Goal: Task Accomplishment & Management: Use online tool/utility

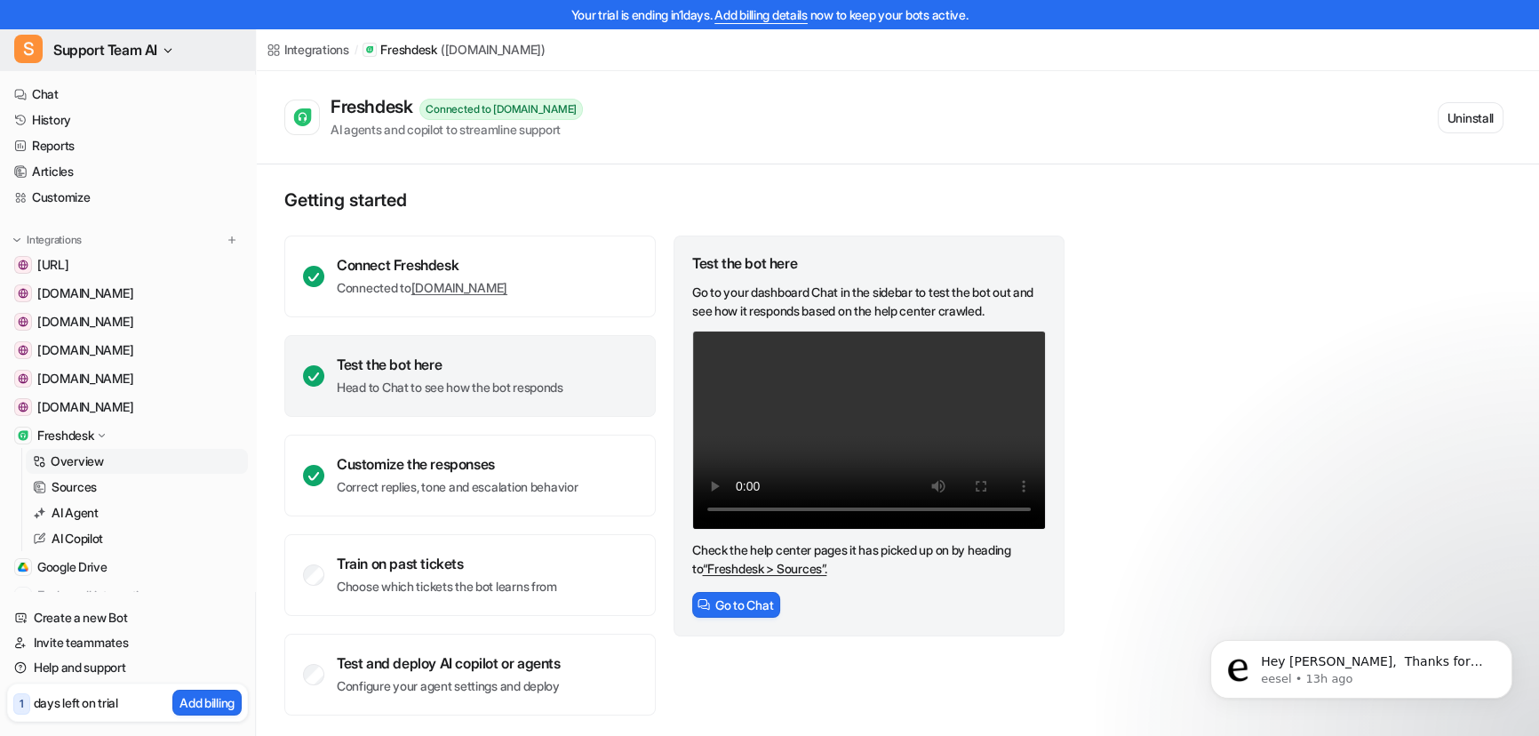
click at [169, 46] on icon "button" at bounding box center [168, 50] width 11 height 11
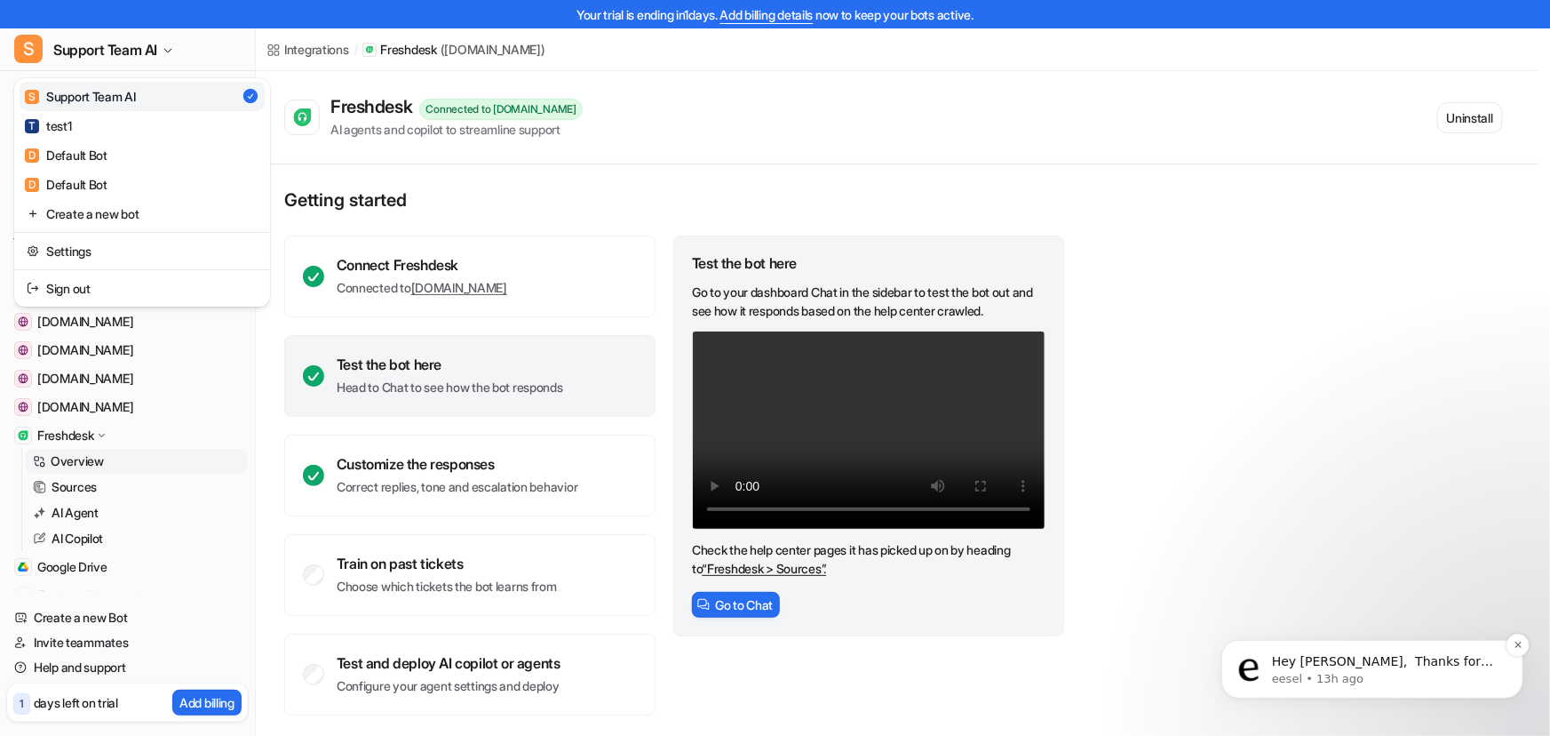
click at [1365, 672] on p "eesel • 13h ago" at bounding box center [1385, 678] width 229 height 16
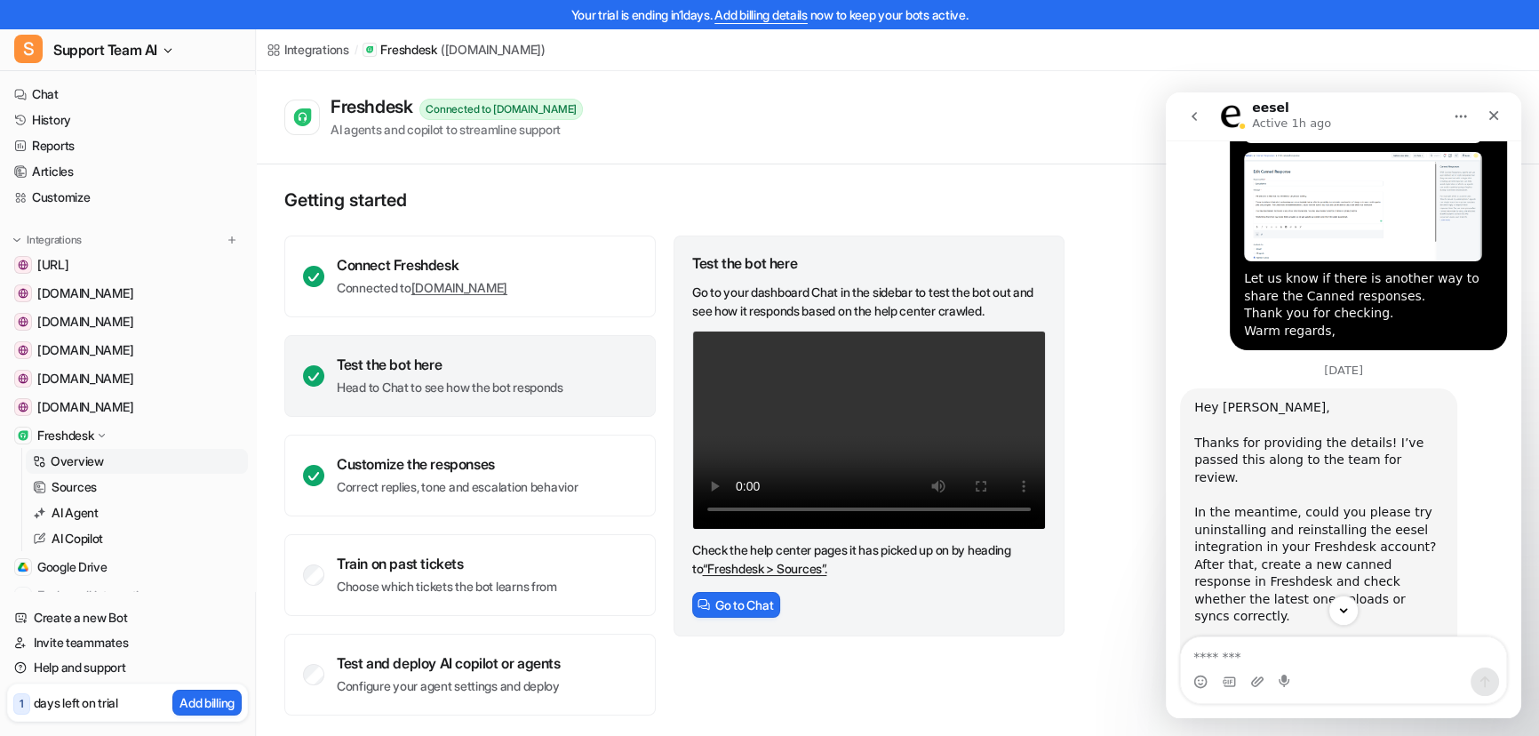
scroll to position [868, 0]
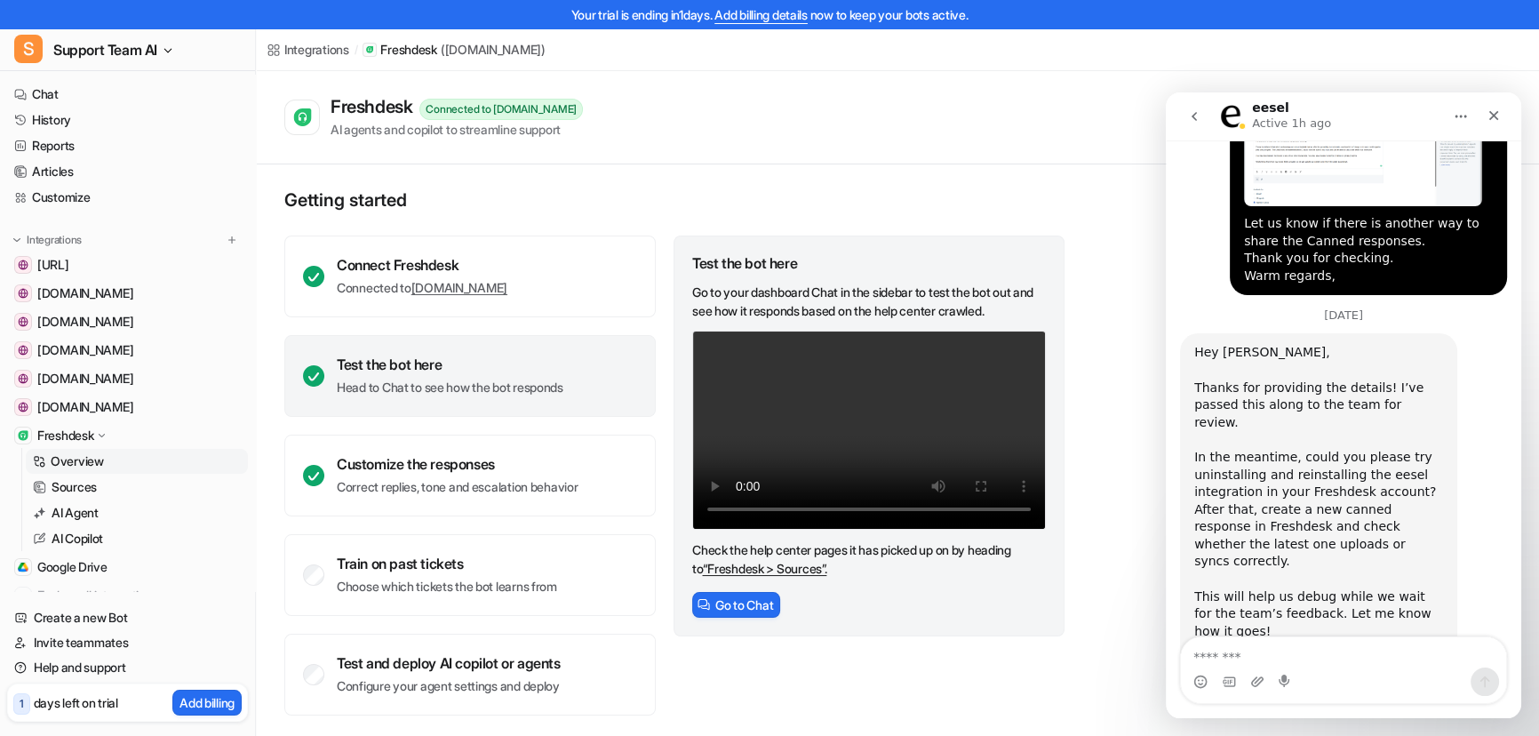
click at [1371, 103] on div "eesel Active 1h ago" at bounding box center [1329, 116] width 226 height 31
click at [1453, 113] on icon "Home" at bounding box center [1460, 116] width 14 height 14
click at [1373, 129] on div "eesel Active 1h ago" at bounding box center [1329, 116] width 226 height 31
click at [930, 130] on div "Freshdesk Connected to essorltd.freshdesk.com AI agents and copilot to streamli…" at bounding box center [893, 117] width 1219 height 43
click at [1252, 115] on p "Active 1h ago" at bounding box center [1291, 124] width 79 height 18
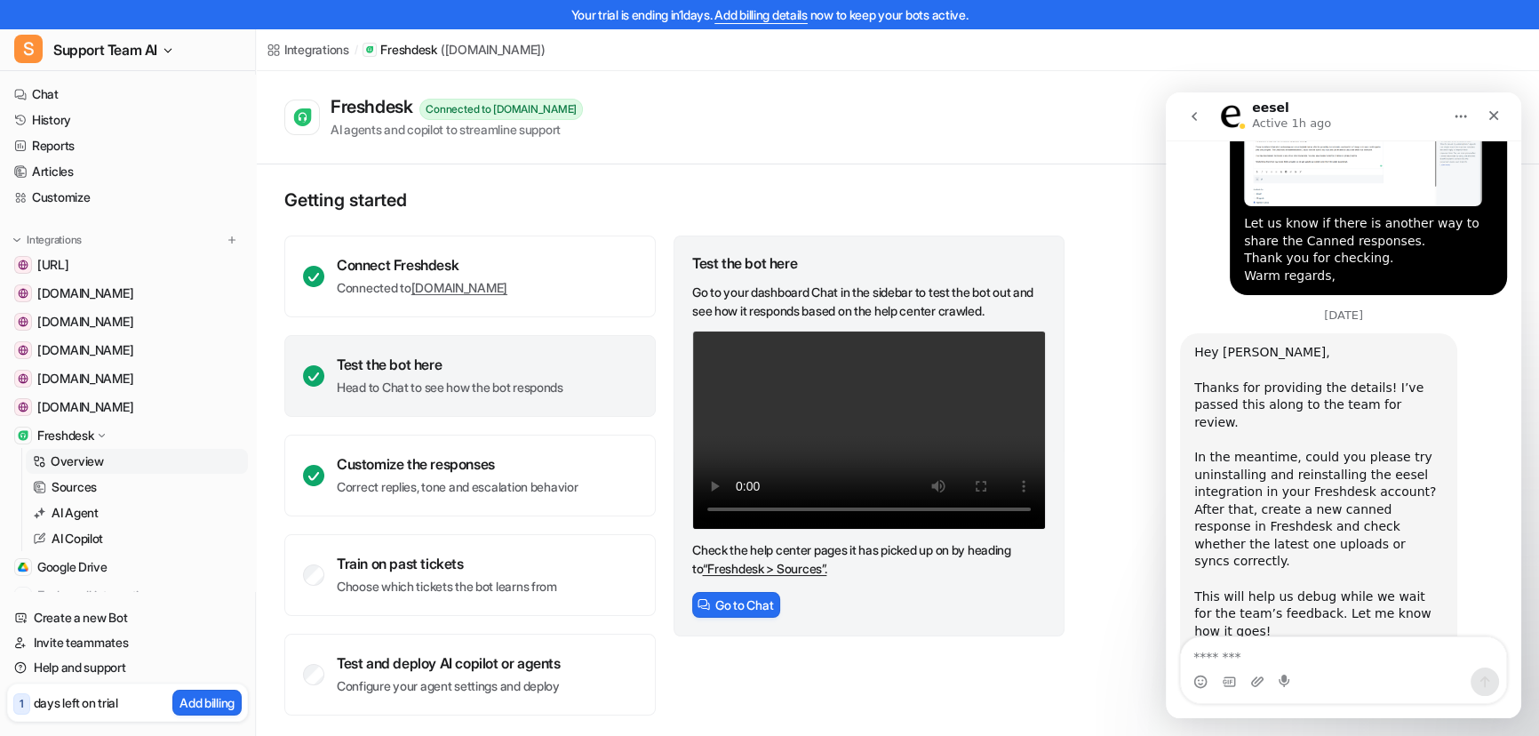
click at [1198, 119] on icon "go back" at bounding box center [1194, 116] width 14 height 14
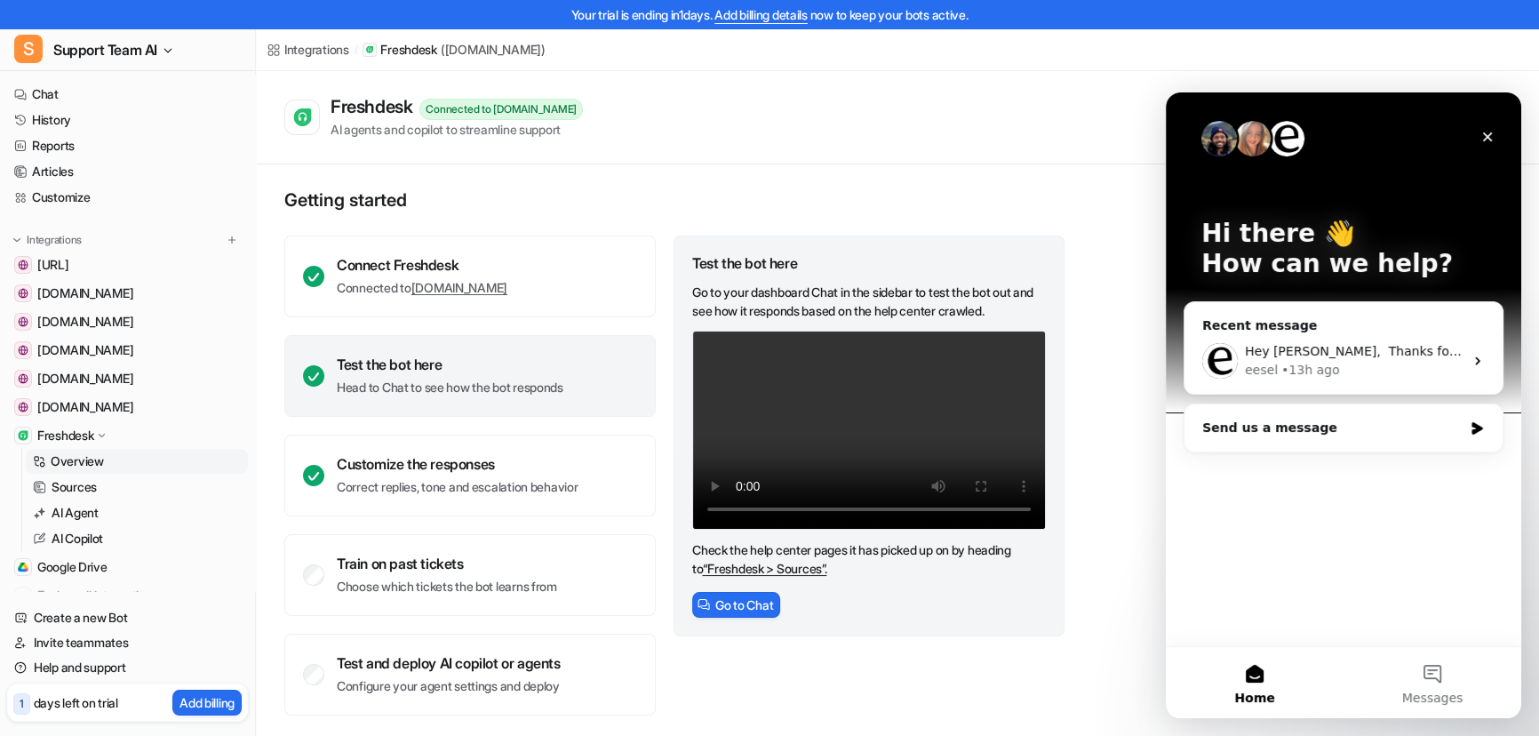
scroll to position [0, 0]
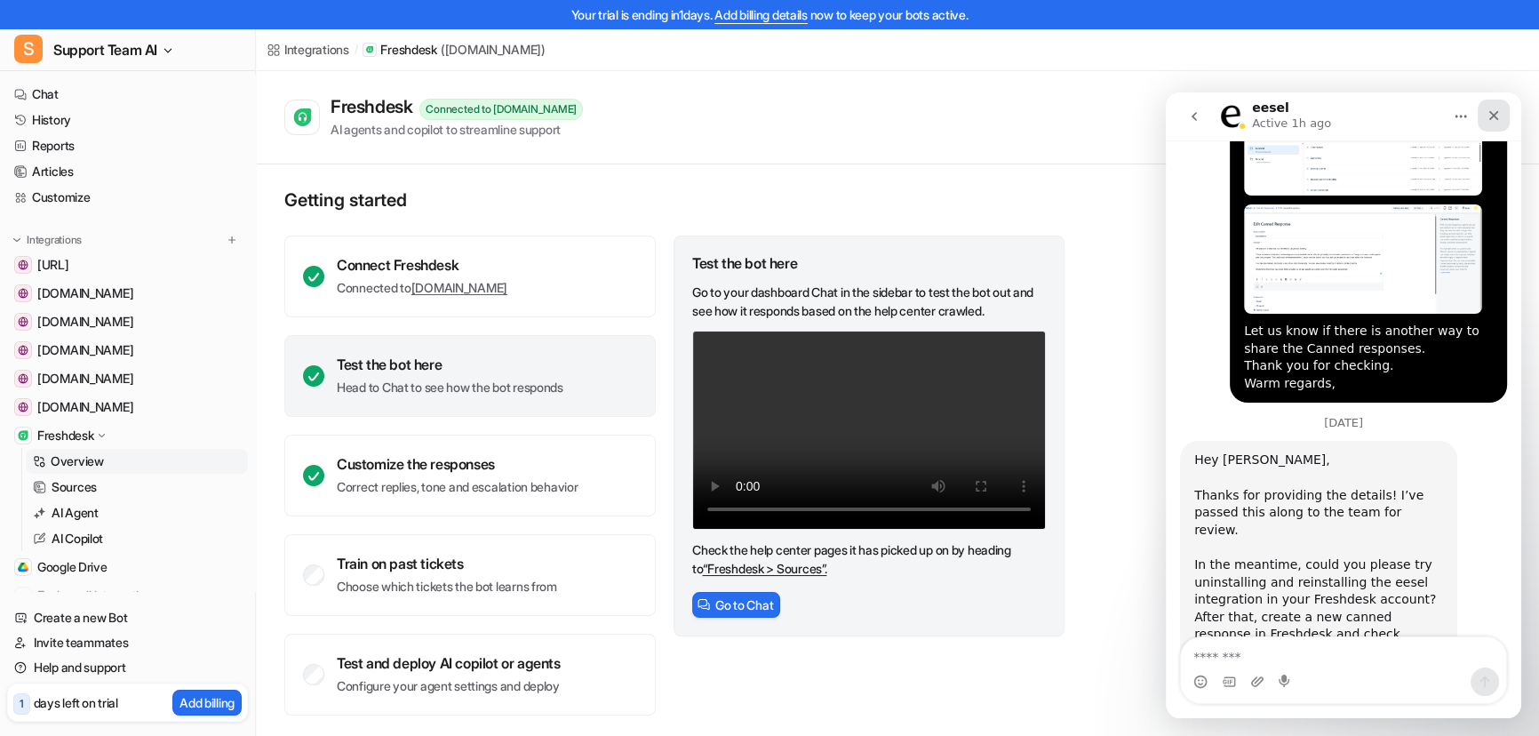
scroll to position [868, 0]
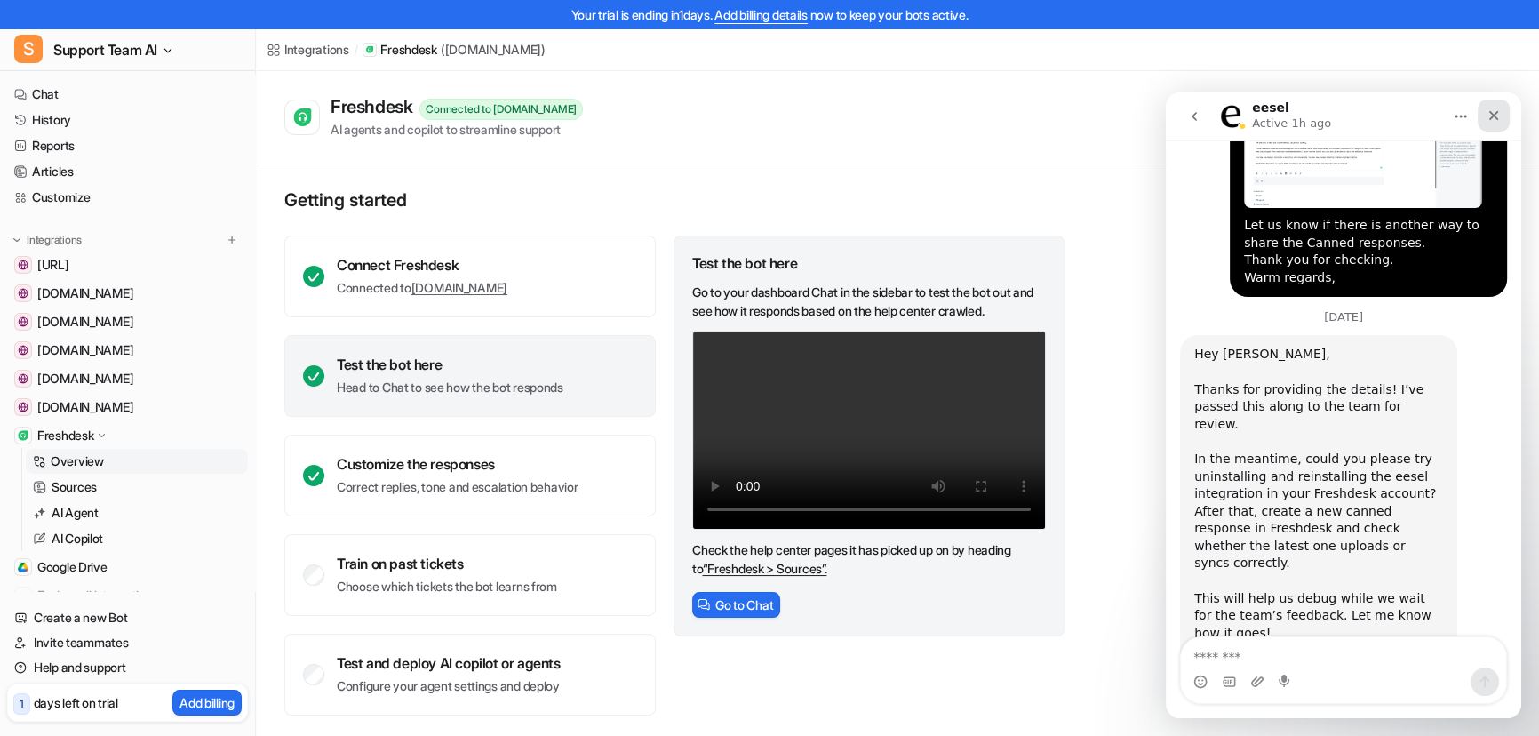
click at [1487, 121] on icon "Close" at bounding box center [1493, 115] width 14 height 14
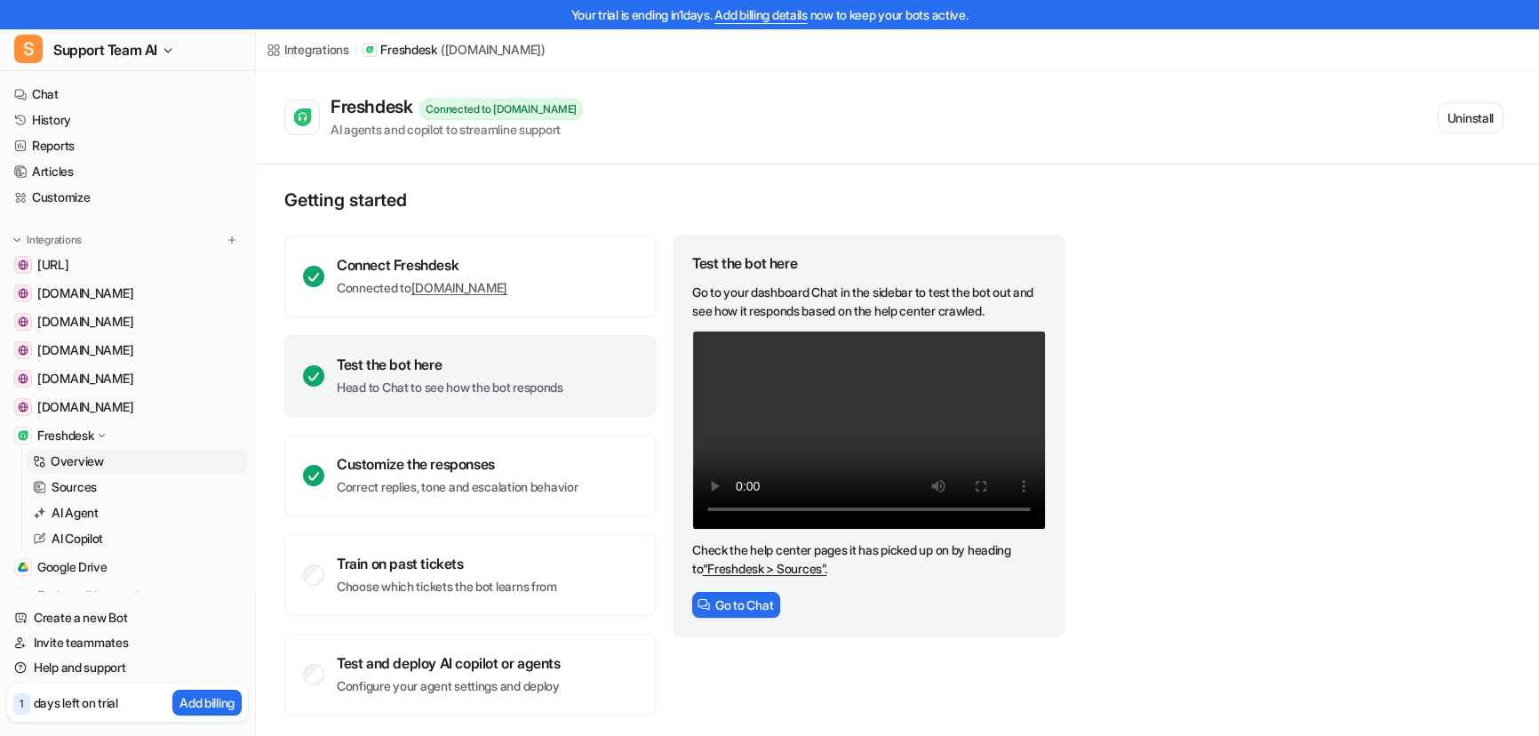
click at [1215, 516] on div "Getting started Connect Freshdesk Connected to essorltd.freshdesk.com Test the …" at bounding box center [897, 452] width 1283 height 576
click at [153, 45] on span "Support Team AI" at bounding box center [105, 49] width 104 height 25
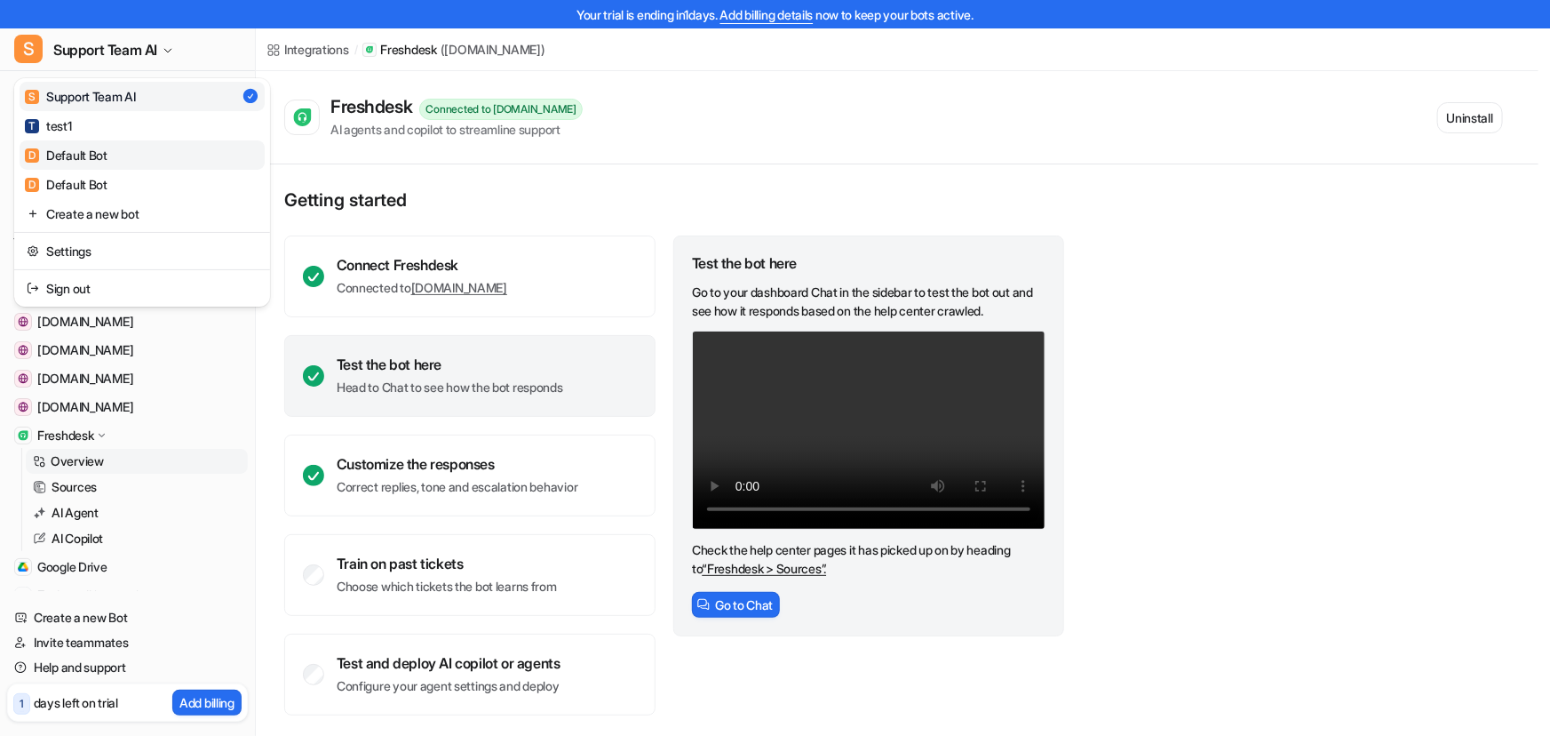
click at [106, 160] on div "D Default Bot" at bounding box center [66, 155] width 83 height 19
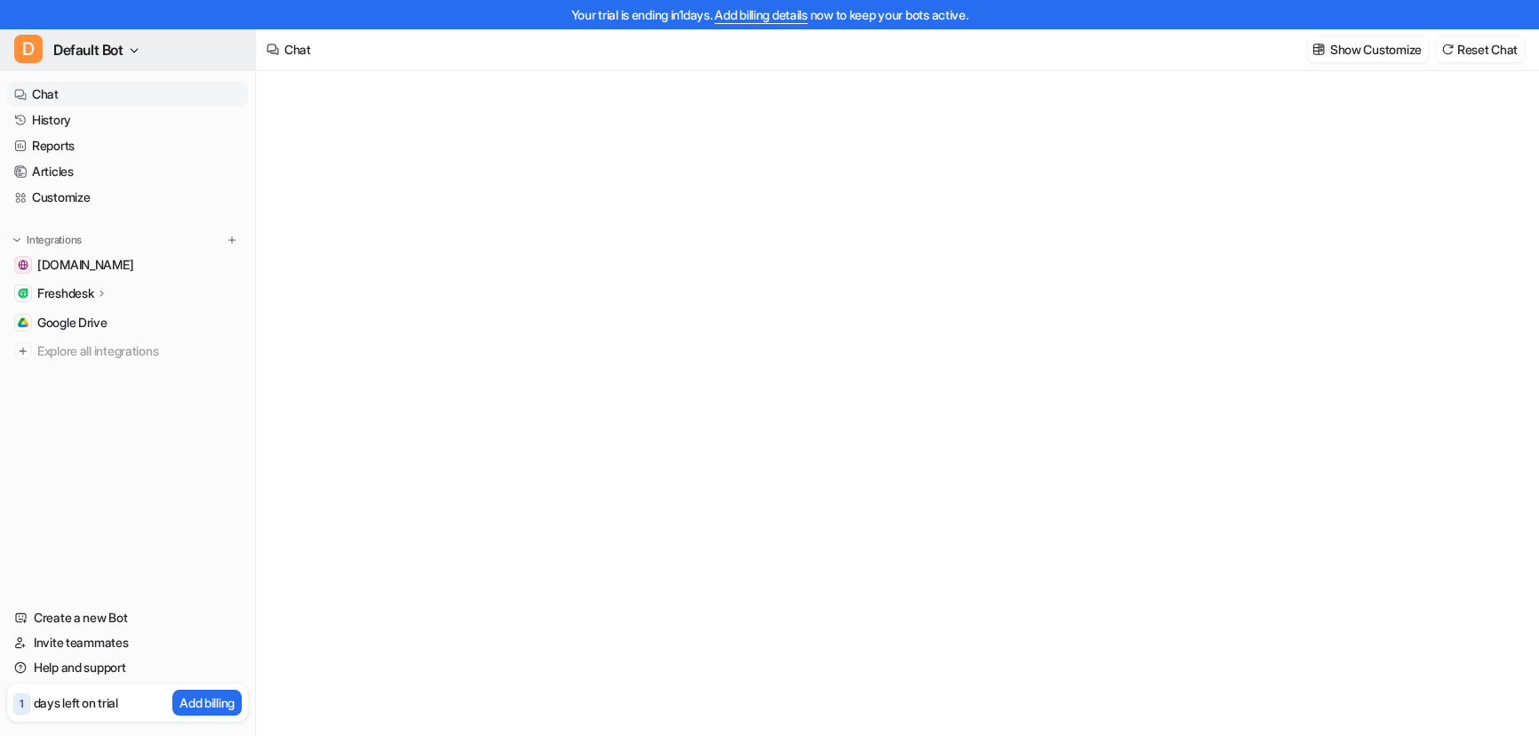
type textarea "**********"
click at [126, 52] on button "D Default Bot" at bounding box center [127, 49] width 255 height 43
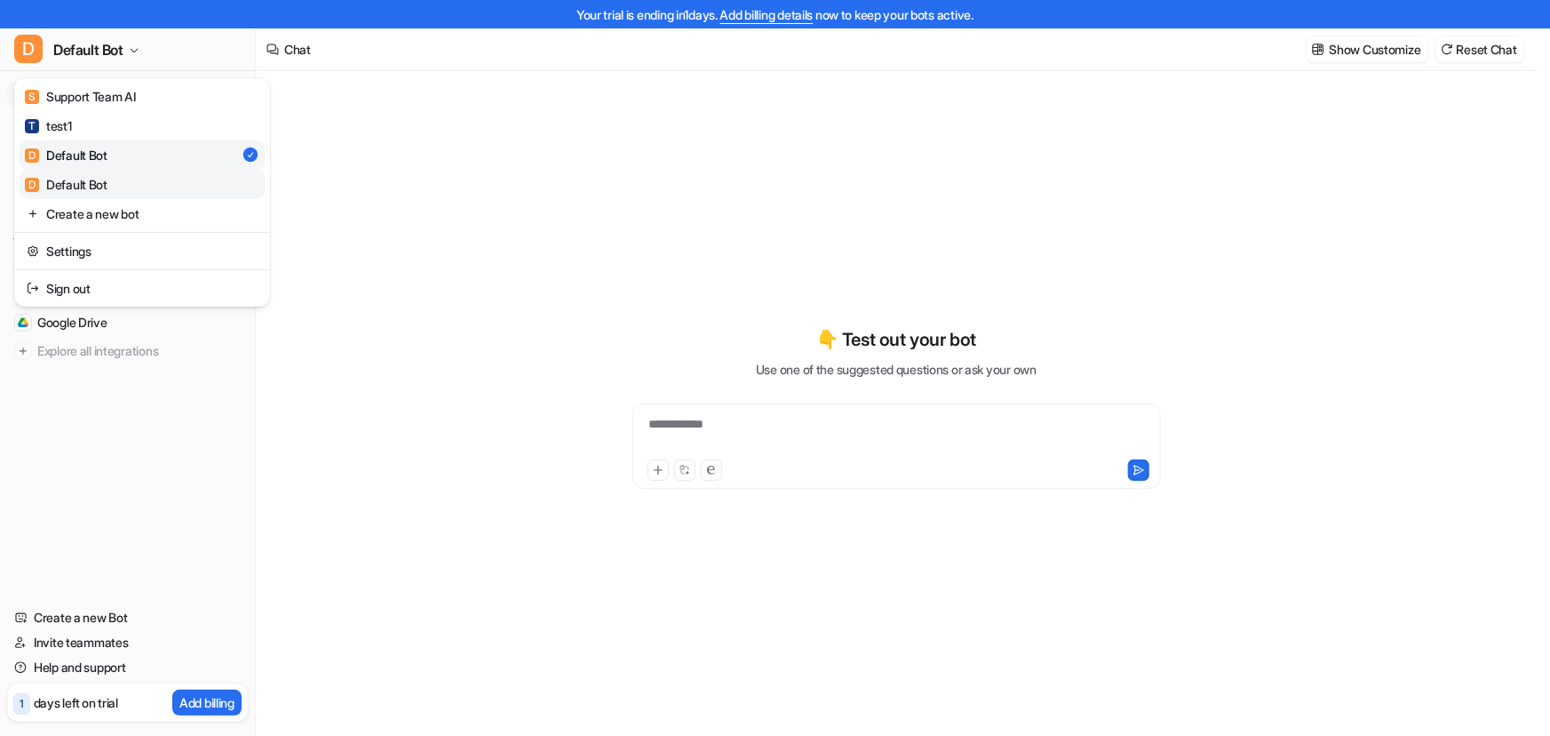
click at [108, 187] on div "D Default Bot" at bounding box center [66, 184] width 83 height 19
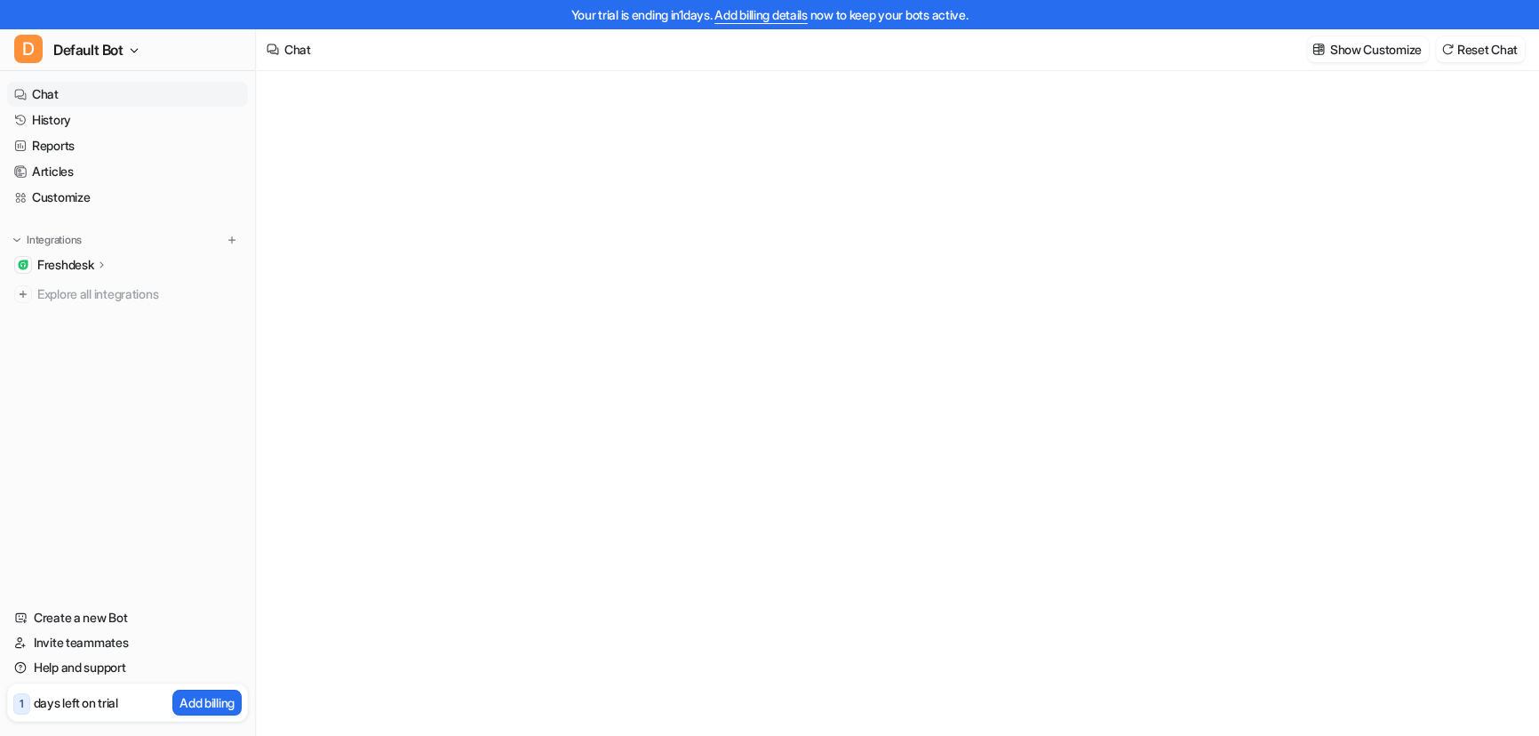
type textarea "**********"
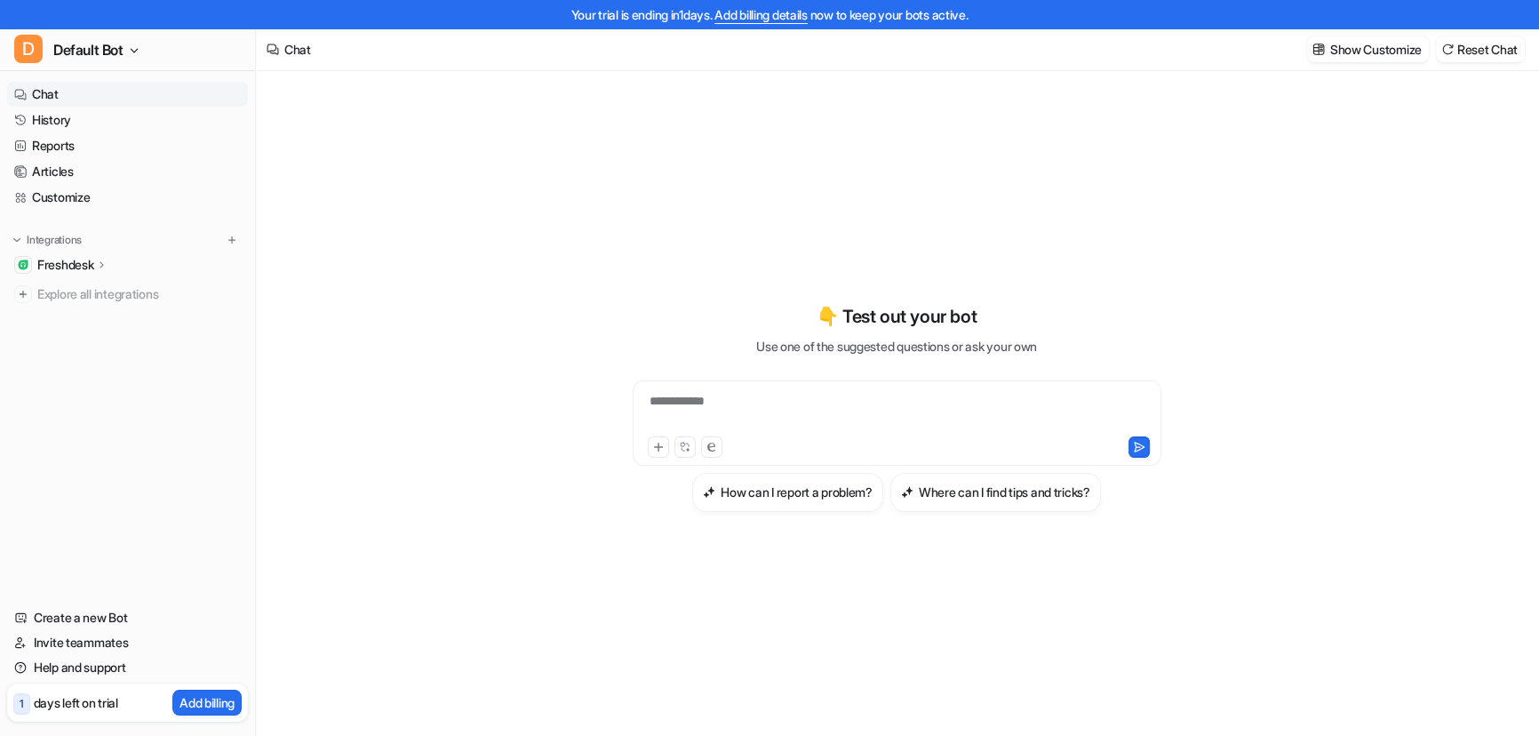
click at [223, 501] on nav "Chat History Reports Articles Customize Integrations Freshdesk Overview Sources…" at bounding box center [127, 333] width 255 height 516
click at [92, 46] on span "Default Bot" at bounding box center [88, 49] width 70 height 25
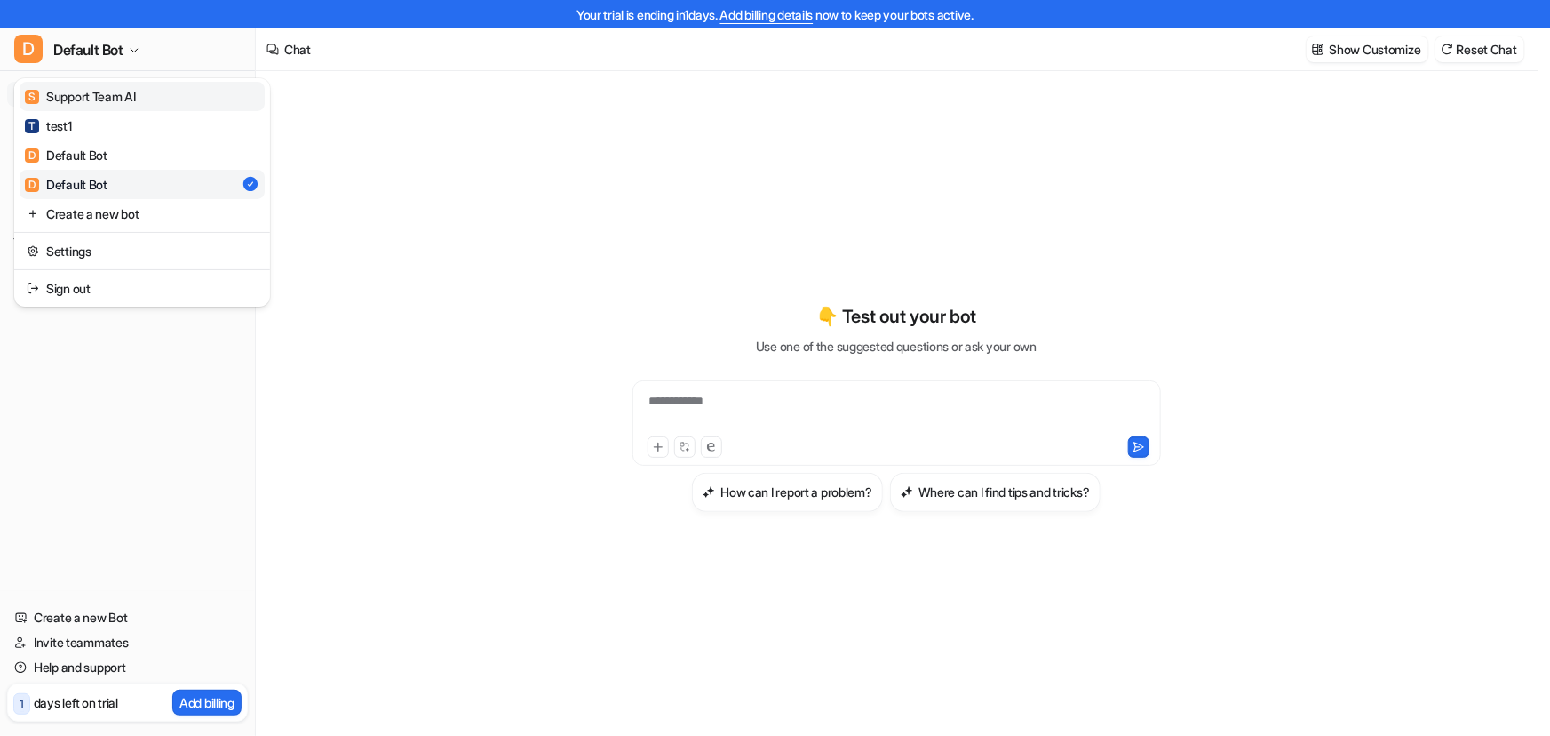
click at [93, 104] on div "S Support Team AI" at bounding box center [80, 96] width 111 height 19
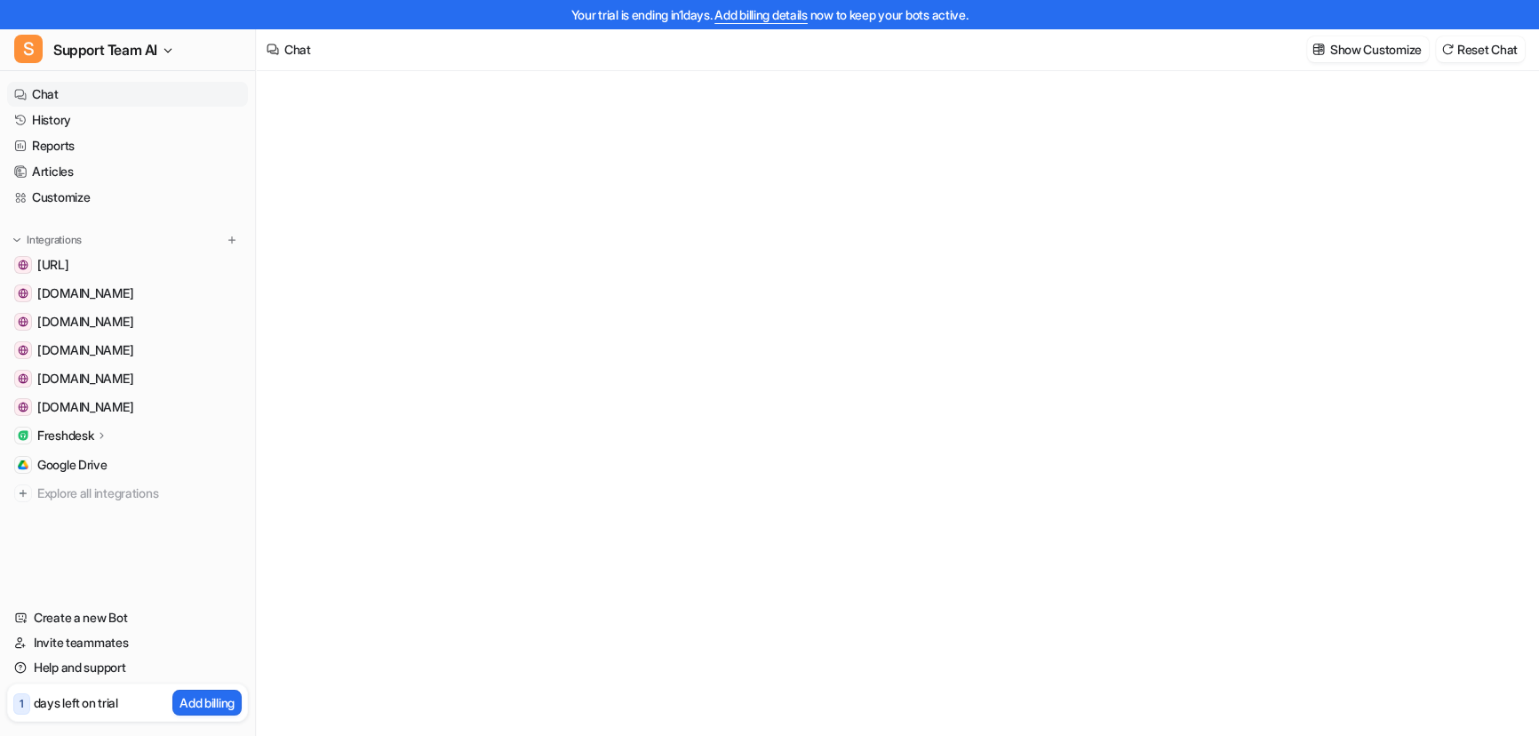
click at [97, 434] on div "Freshdesk" at bounding box center [72, 435] width 71 height 18
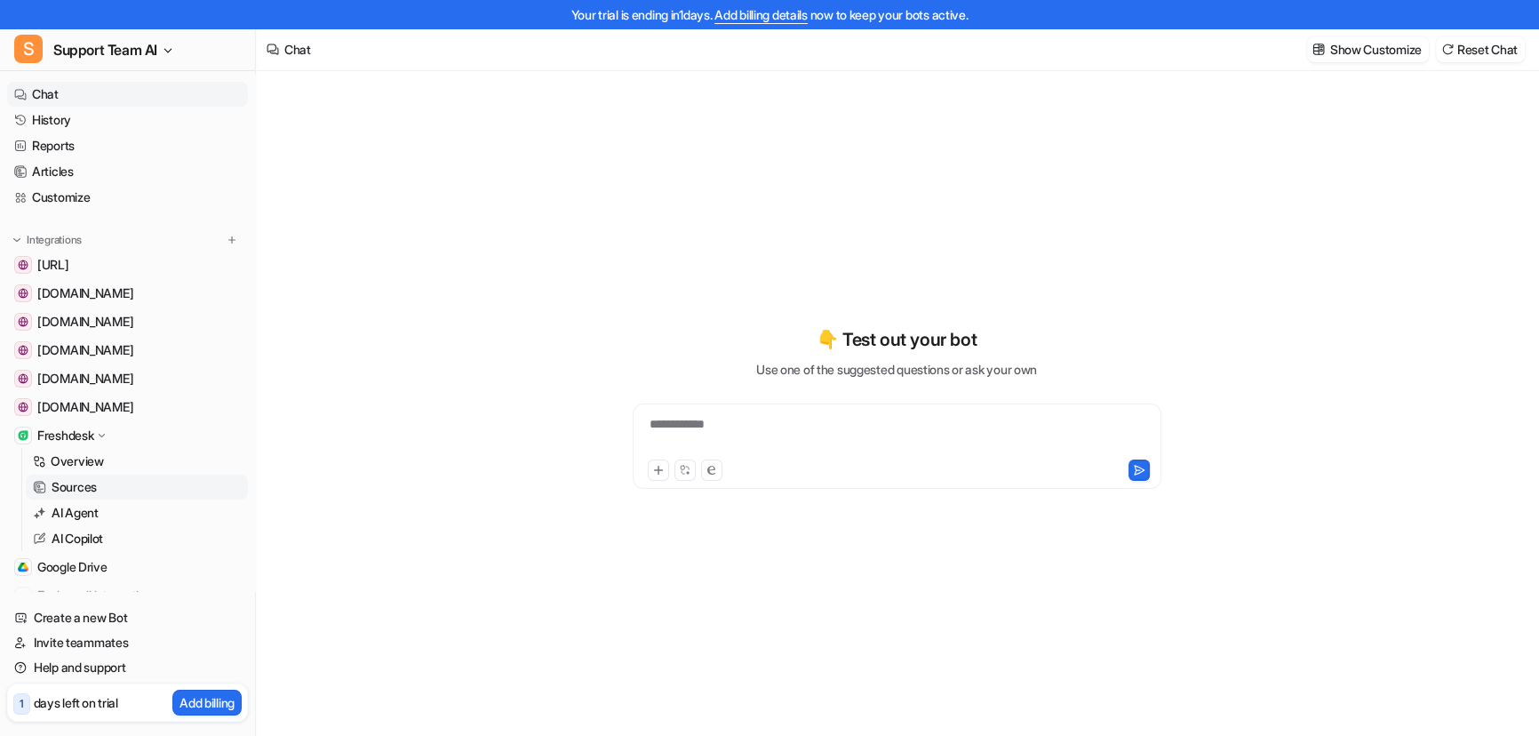
click at [78, 486] on p "Sources" at bounding box center [74, 487] width 45 height 18
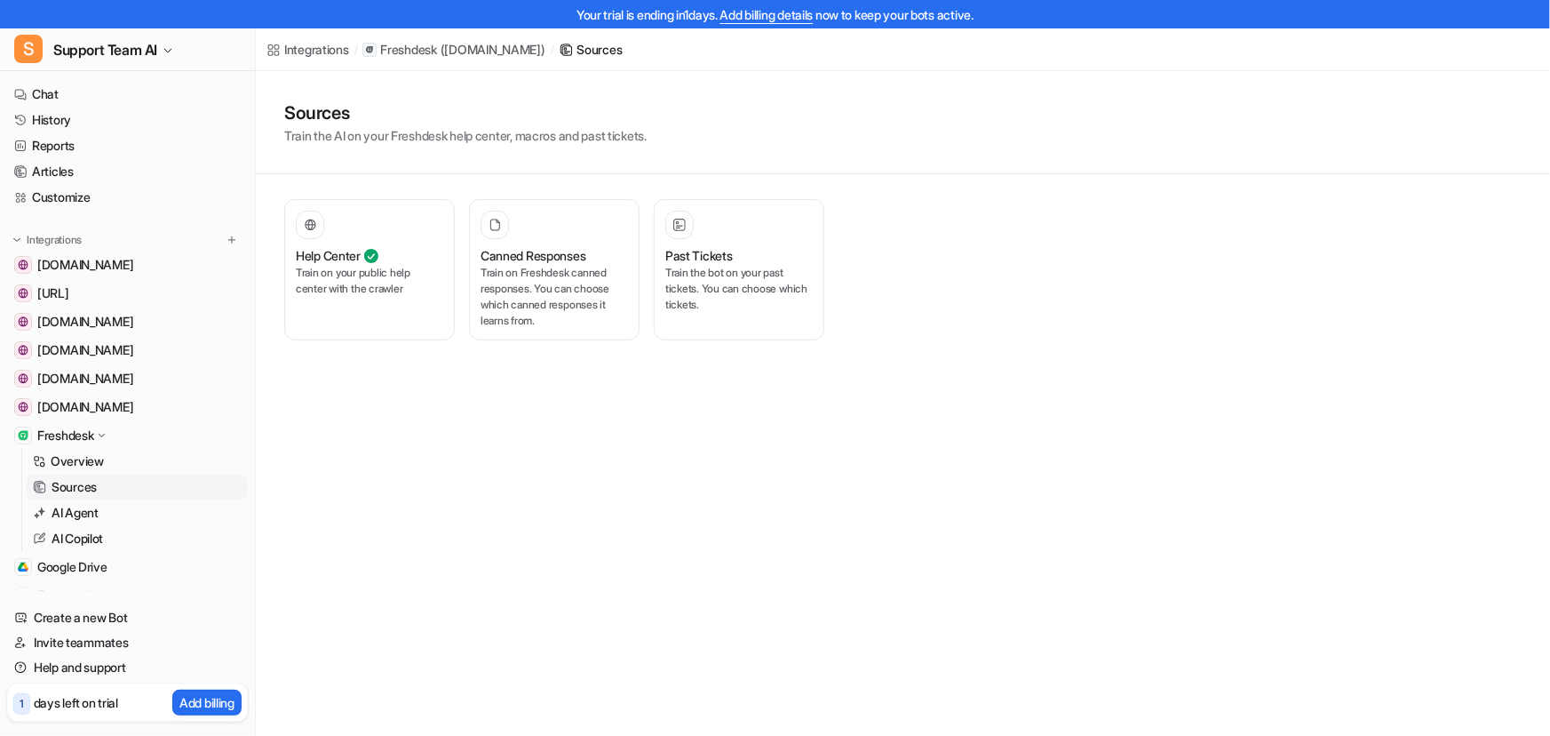
click at [275, 523] on div "Integrations / Freshdesk ( essorltd.freshdesk.com ) / Sources Sources Train the…" at bounding box center [775, 368] width 1550 height 736
click at [145, 37] on span "Support Team AI" at bounding box center [105, 49] width 104 height 25
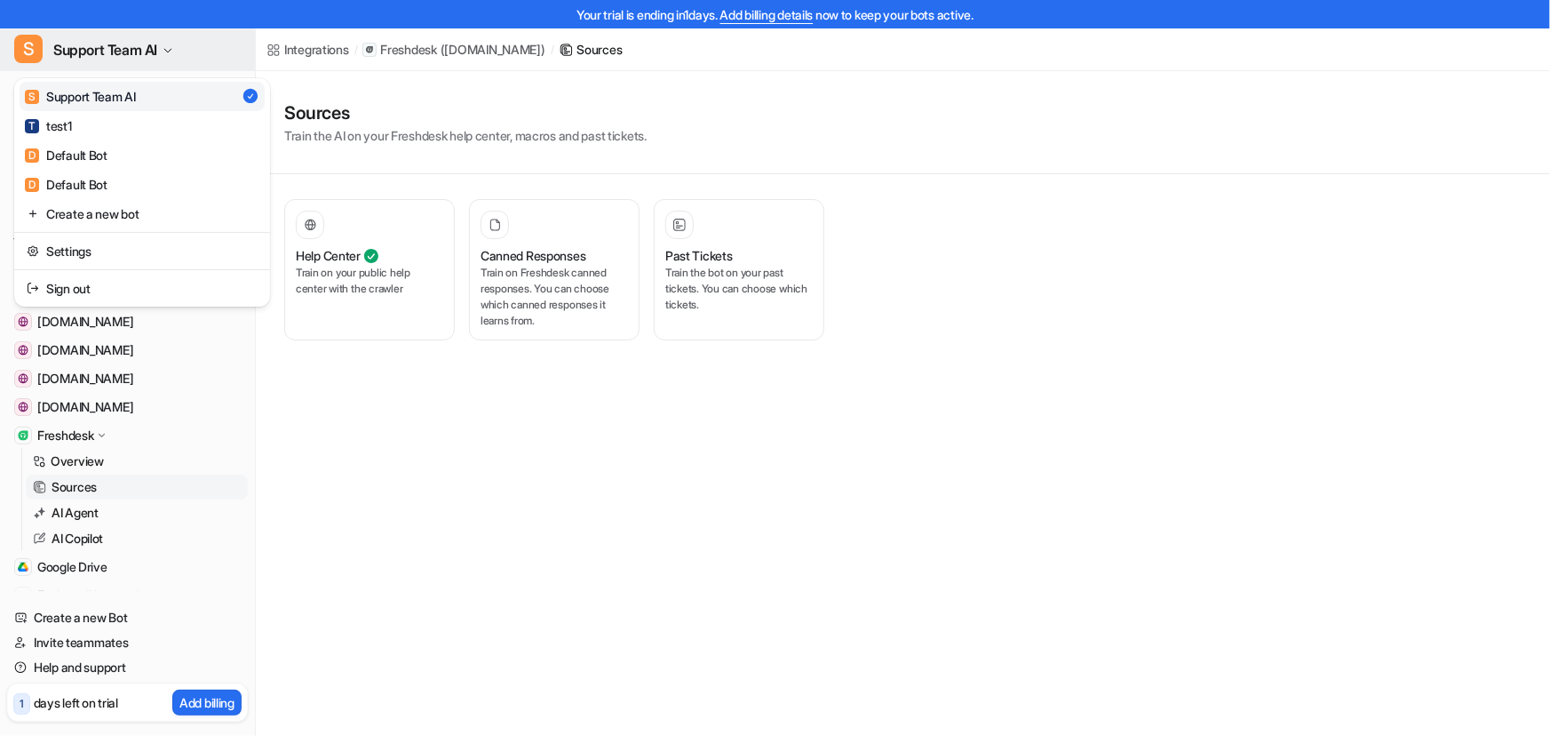
click at [145, 37] on span "Support Team AI" at bounding box center [105, 49] width 104 height 25
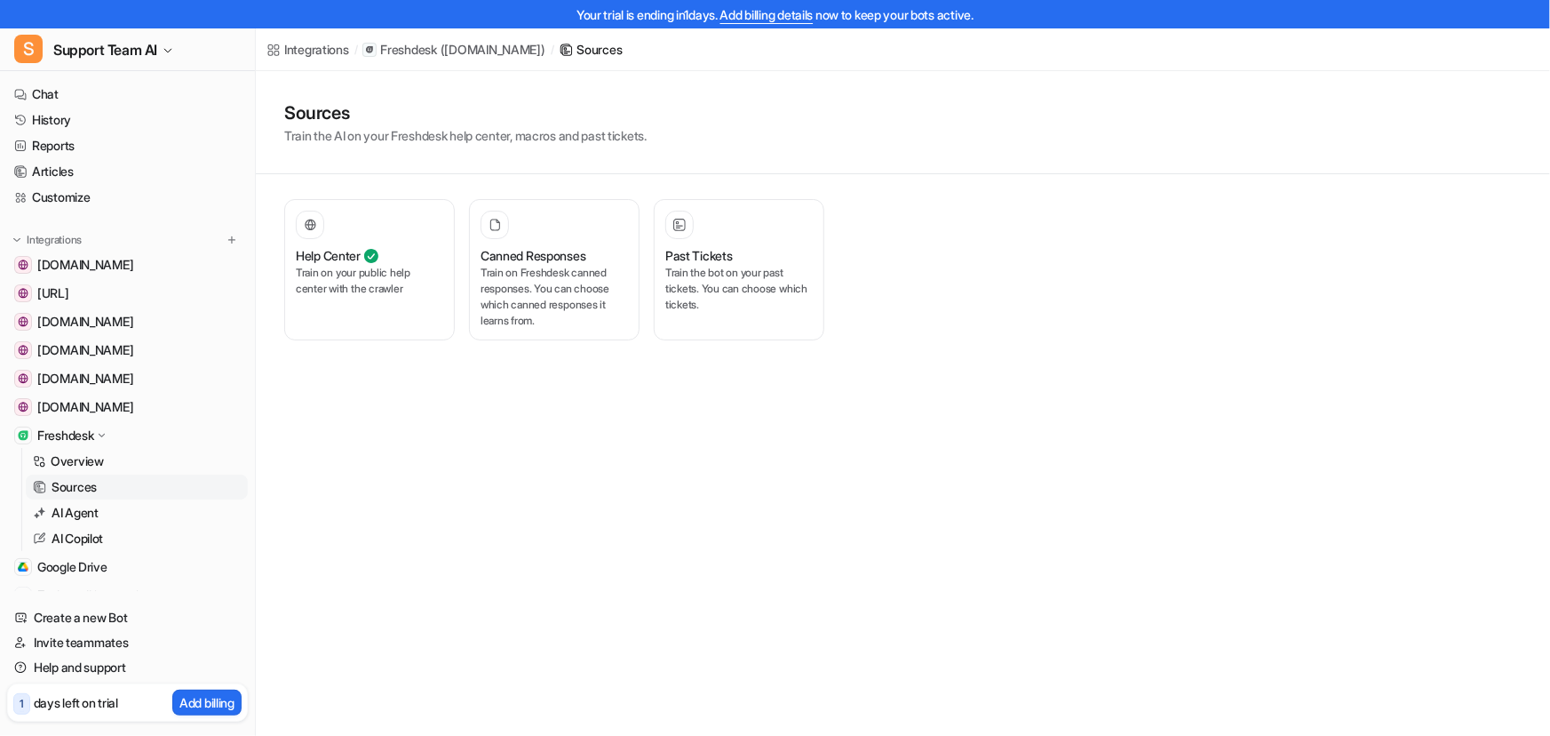
drag, startPoint x: 648, startPoint y: 512, endPoint x: 637, endPoint y: 502, distance: 14.5
click at [645, 511] on div "Integrations / Freshdesk ( essorltd.freshdesk.com ) / Sources Sources Train the…" at bounding box center [775, 368] width 1550 height 736
click at [412, 562] on div "Integrations / Freshdesk ( essorltd.freshdesk.com ) / Sources Sources Train the…" at bounding box center [775, 368] width 1550 height 736
click at [73, 661] on link "Help and support" at bounding box center [127, 667] width 241 height 25
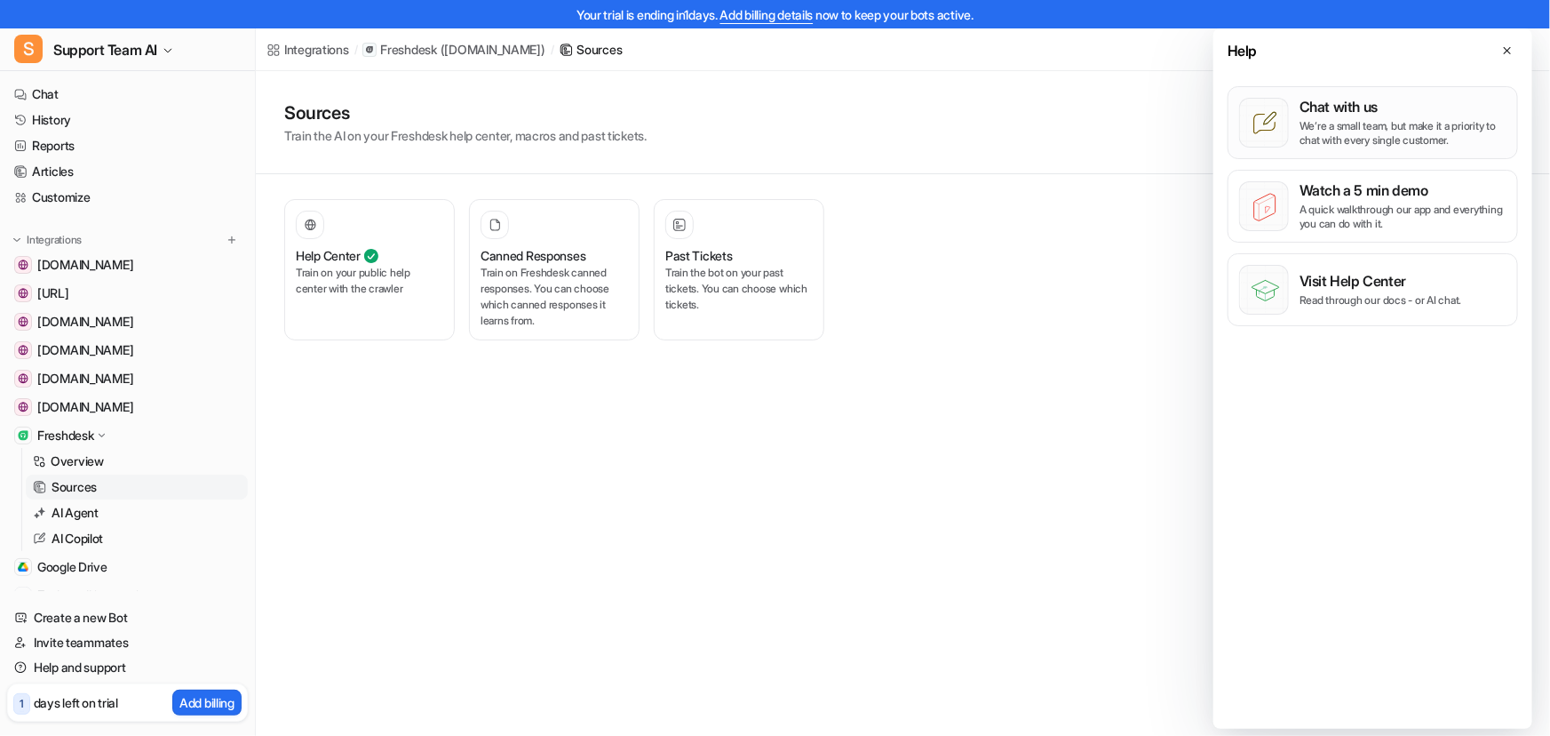
click at [1379, 120] on p "We’re a small team, but make it a priority to chat with every single customer." at bounding box center [1403, 133] width 207 height 28
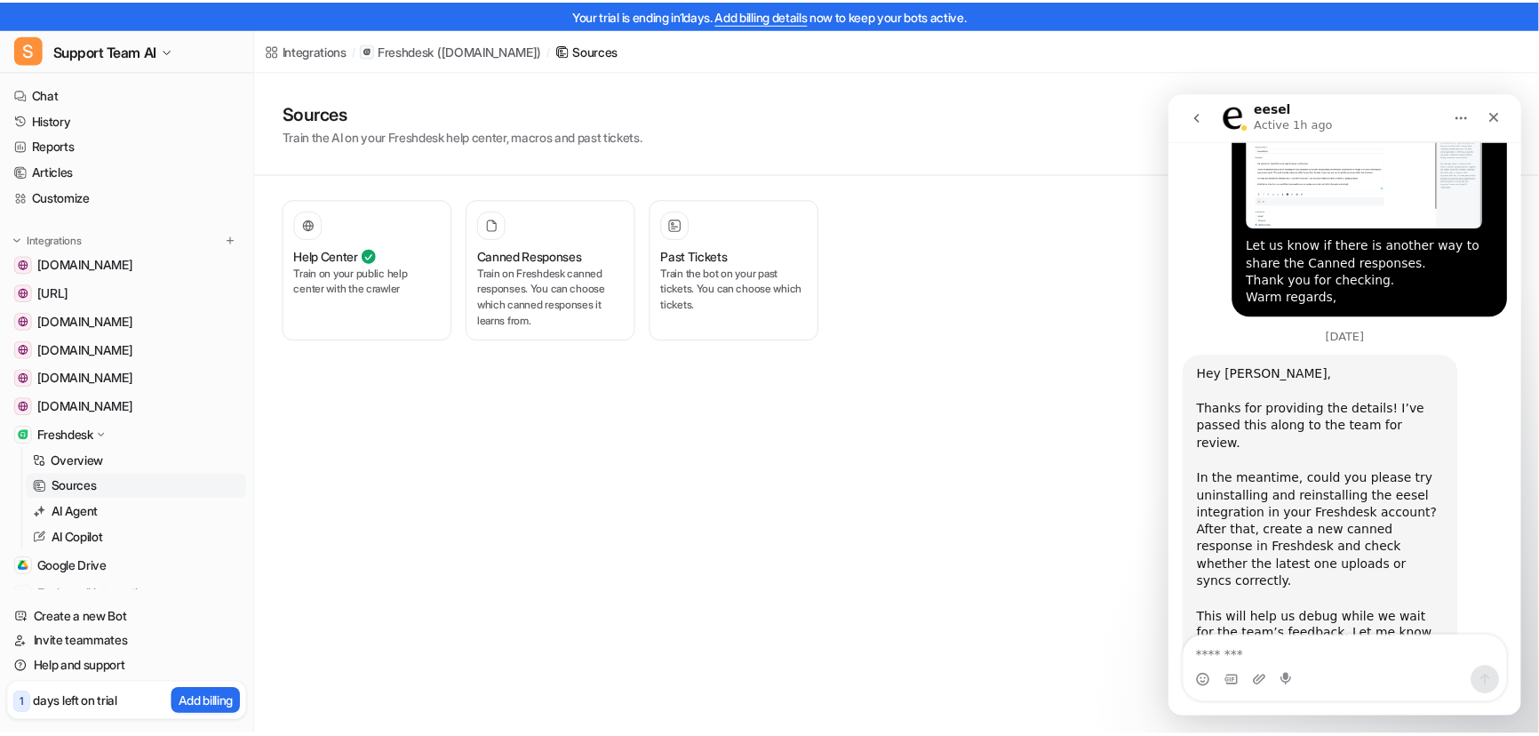
scroll to position [868, 0]
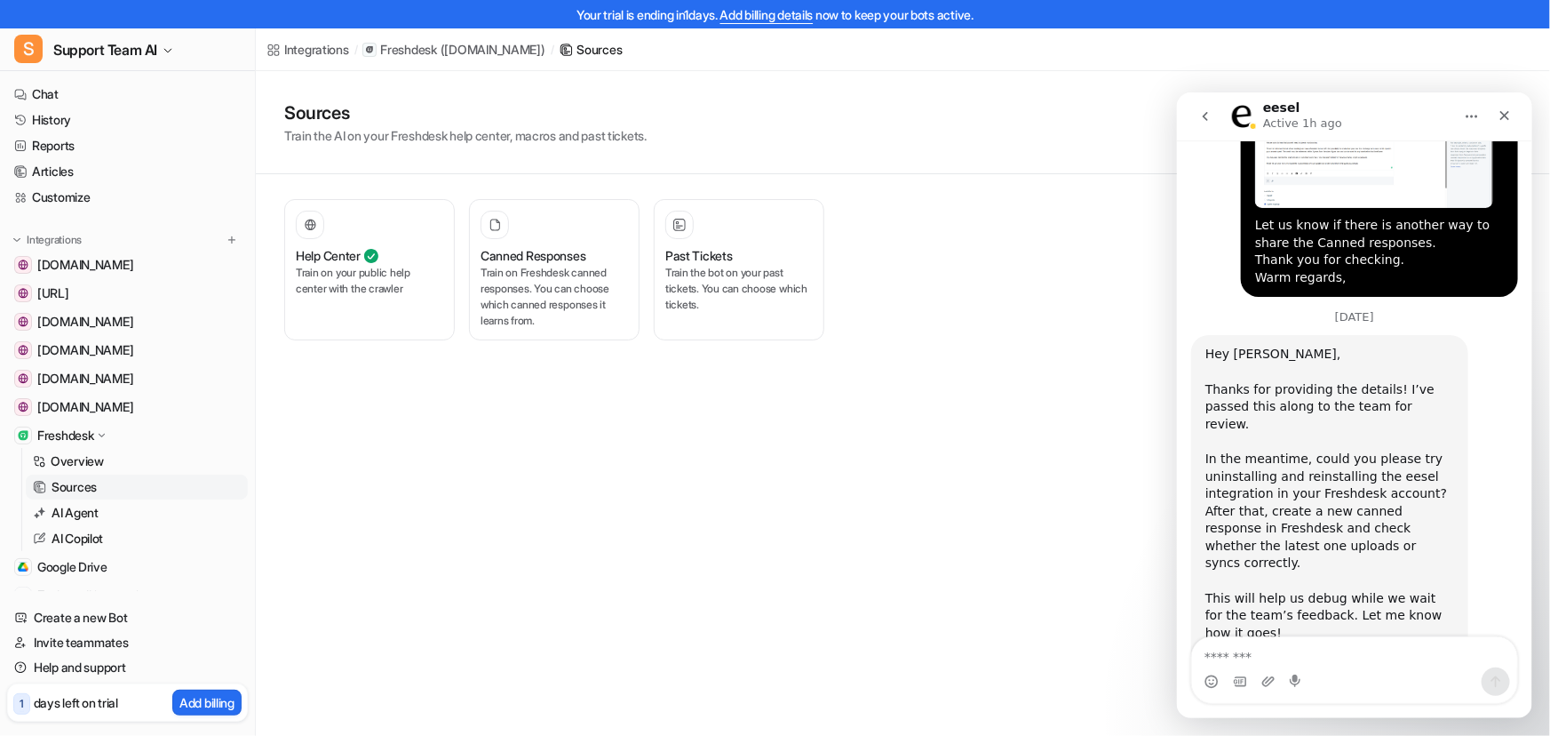
click at [1470, 120] on icon "Home" at bounding box center [1471, 115] width 14 height 14
click at [926, 599] on div "Integrations / Freshdesk ( essorltd.freshdesk.com ) / Sources Sources Train the…" at bounding box center [775, 368] width 1550 height 736
click at [1497, 119] on icon "Close" at bounding box center [1504, 115] width 14 height 14
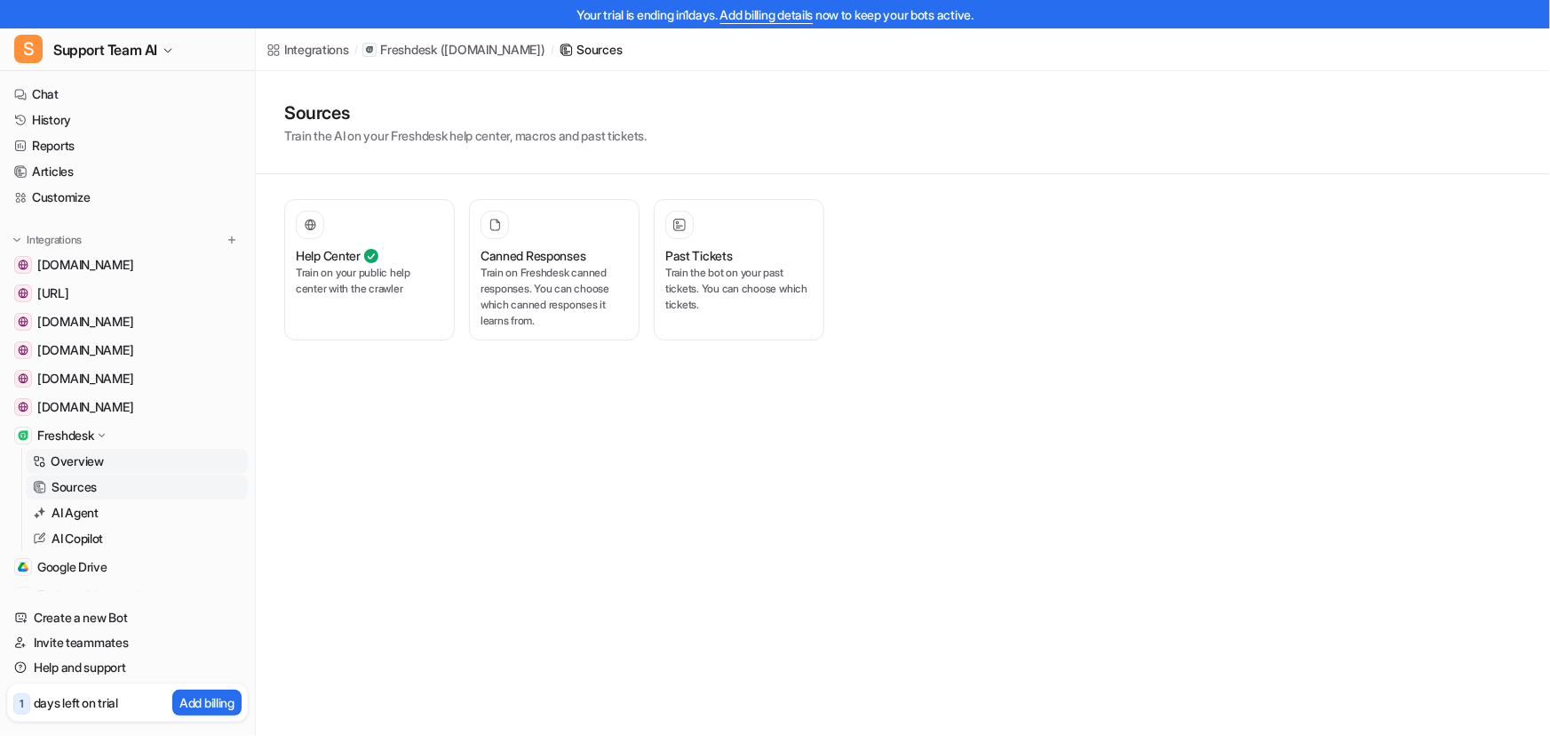
click at [79, 460] on p "Overview" at bounding box center [77, 461] width 53 height 18
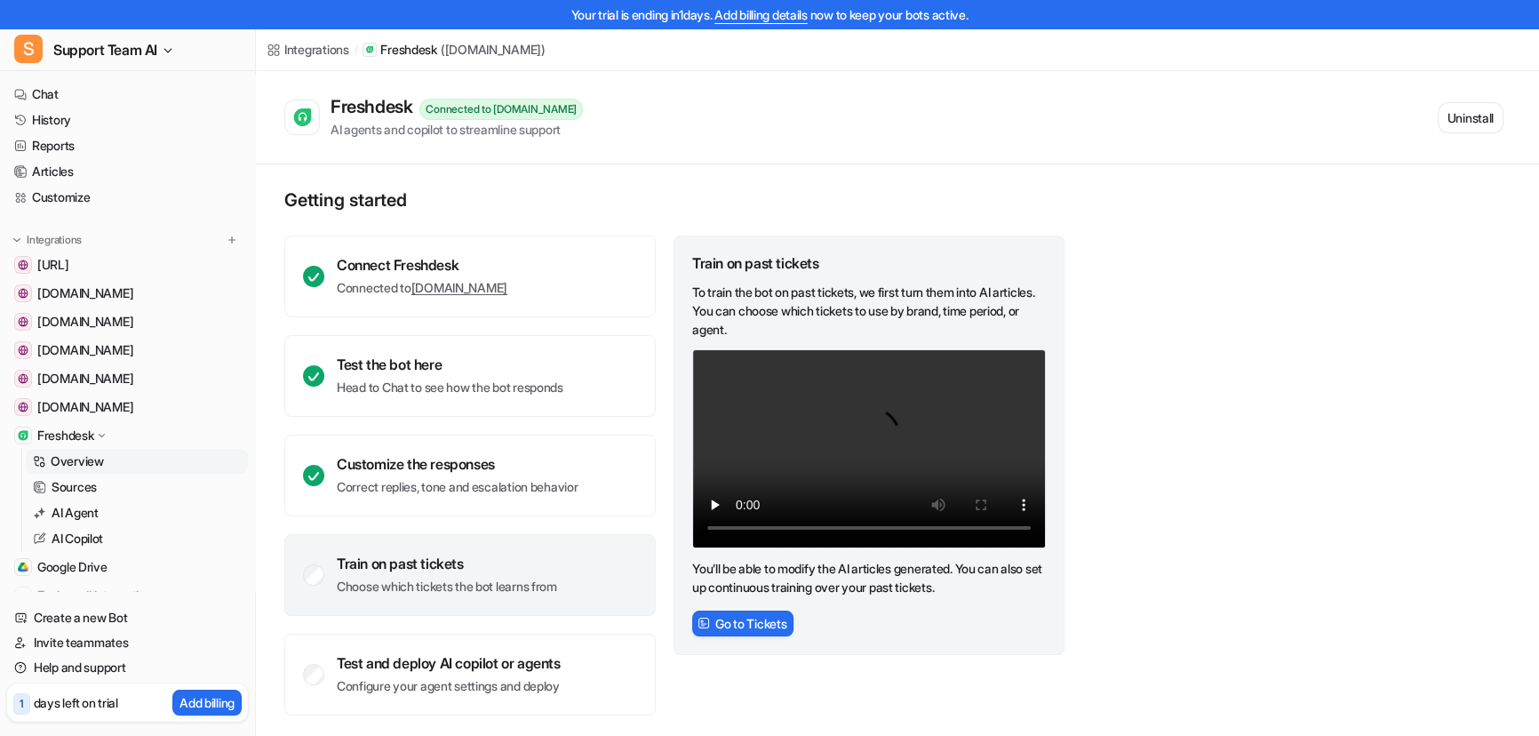
scroll to position [4, 0]
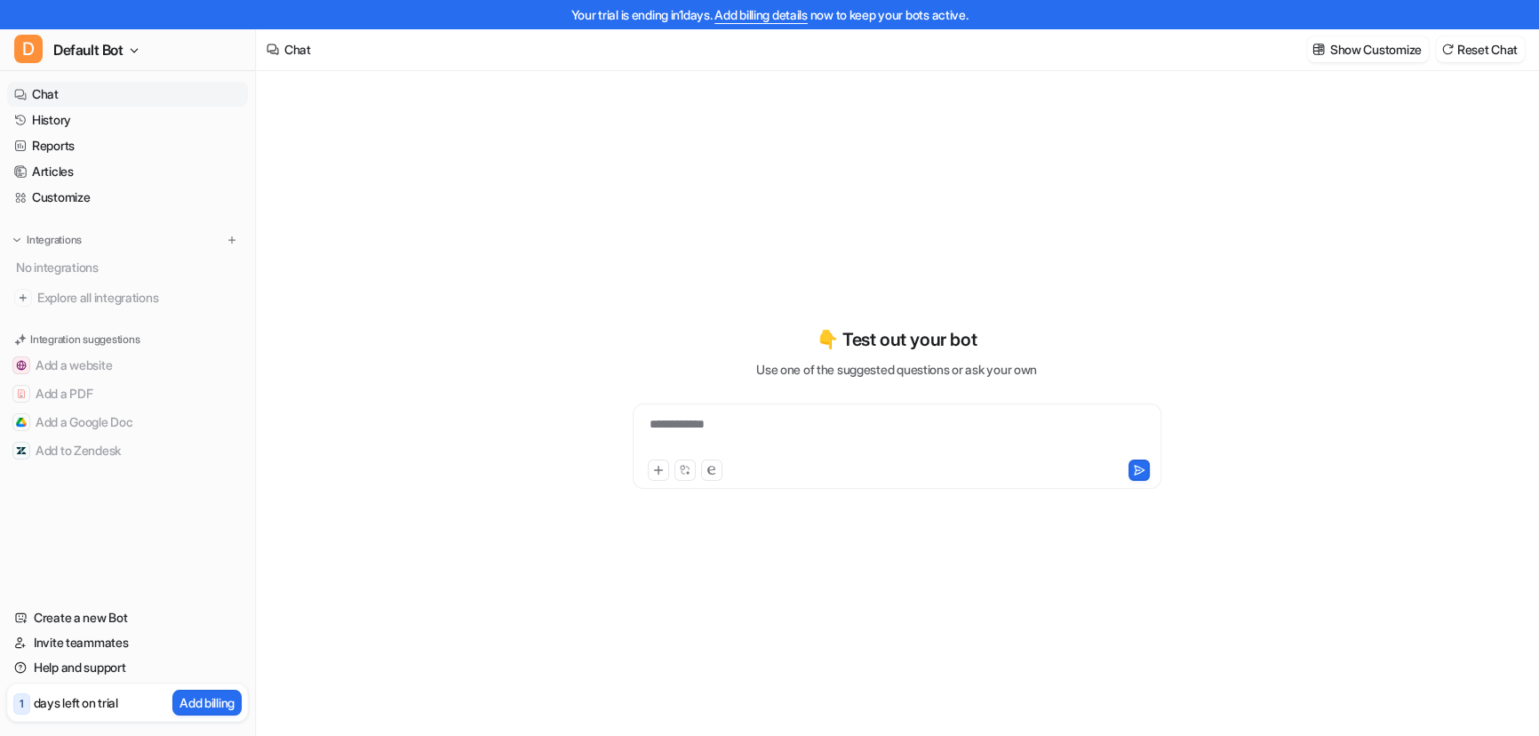
type textarea "**********"
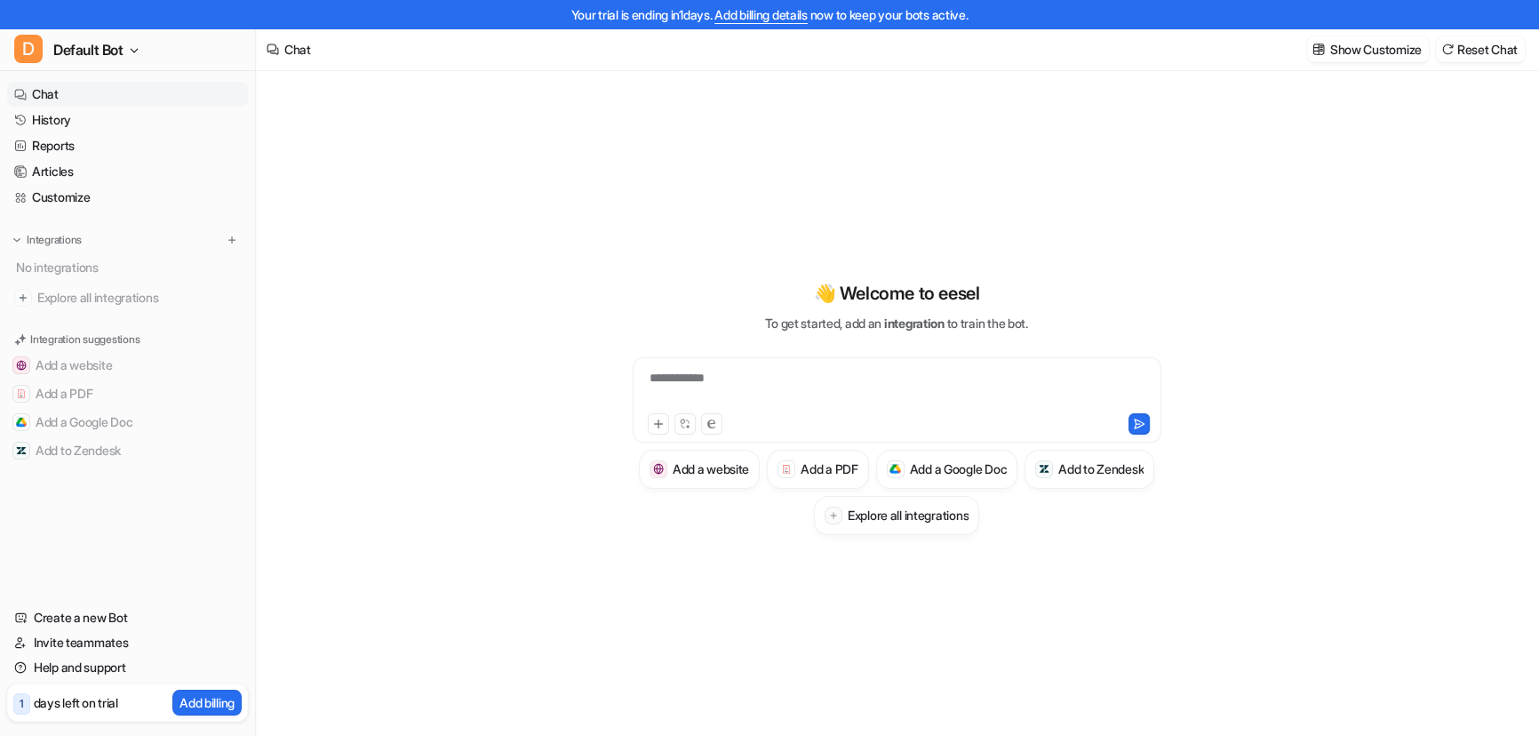
click at [615, 499] on div "**********" at bounding box center [896, 407] width 654 height 255
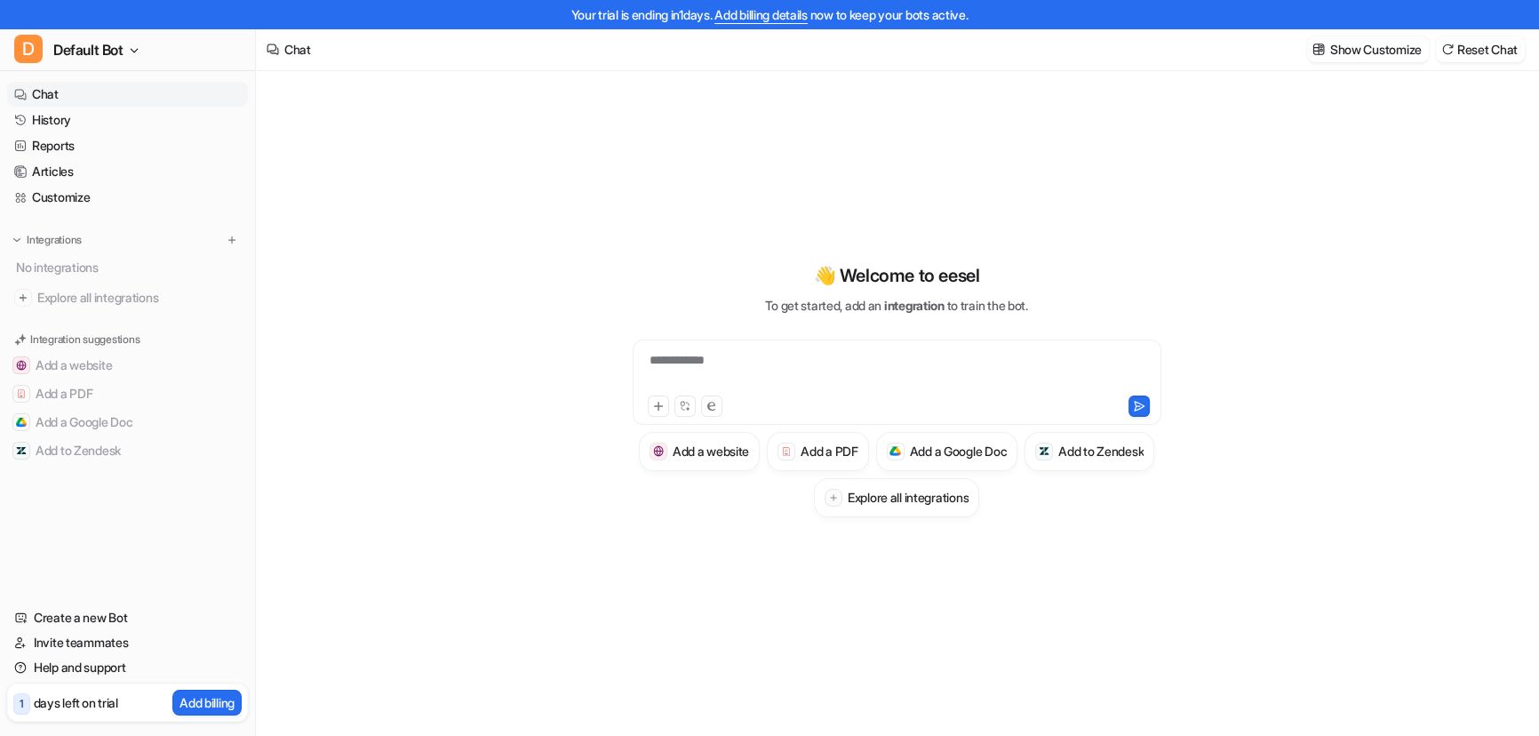
scroll to position [28, 0]
